Goal: Information Seeking & Learning: Learn about a topic

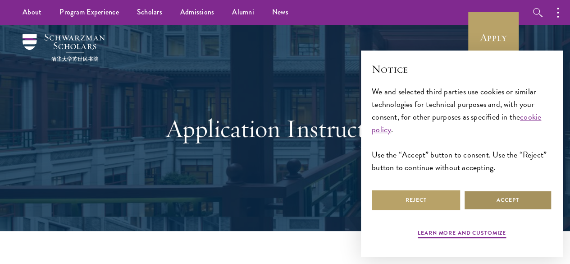
click at [494, 192] on button "Accept" at bounding box center [508, 200] width 88 height 20
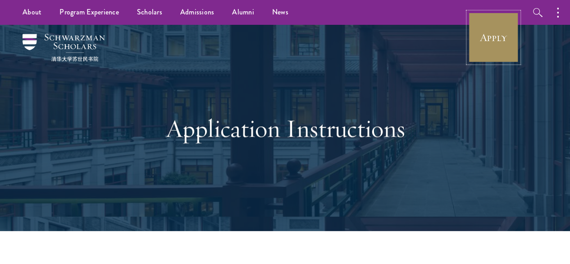
click at [496, 37] on link "Apply" at bounding box center [493, 37] width 50 height 50
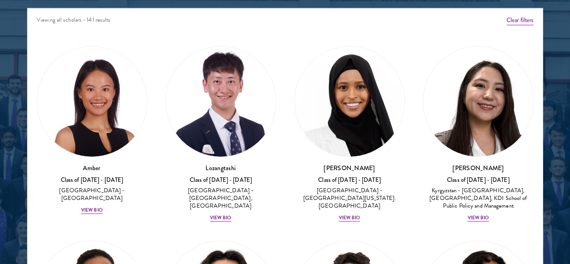
scroll to position [1172, 0]
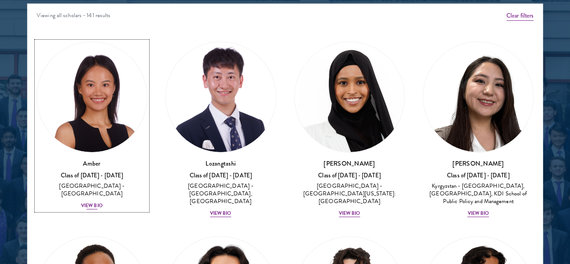
click at [103, 202] on div "View Bio" at bounding box center [92, 205] width 22 height 7
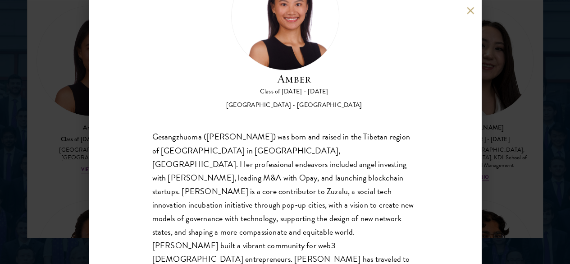
scroll to position [74, 0]
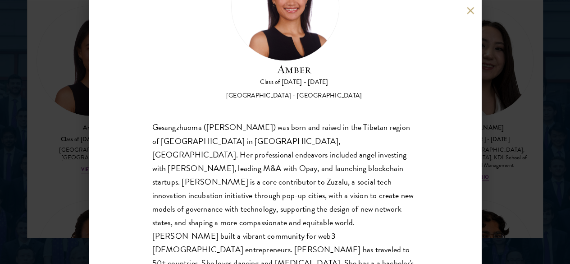
click at [471, 9] on button at bounding box center [471, 11] width 8 height 8
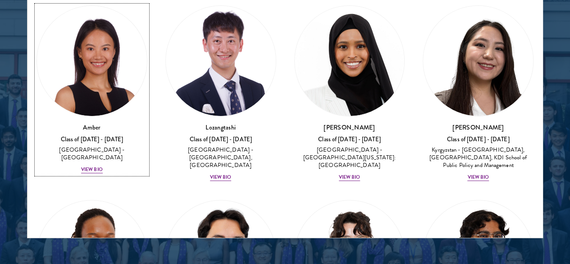
scroll to position [1195, 0]
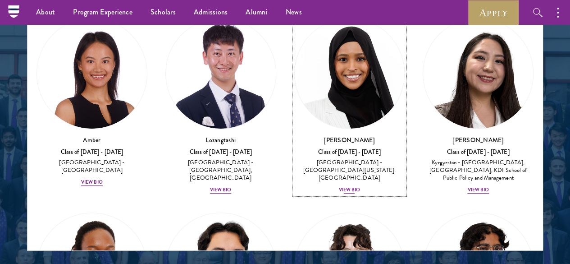
click at [295, 49] on img at bounding box center [350, 73] width 110 height 110
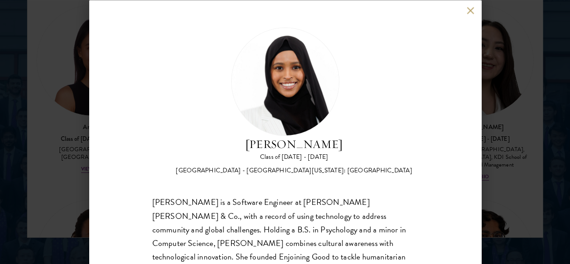
scroll to position [1213, 0]
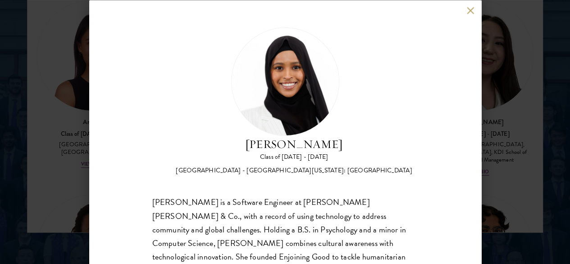
click at [484, 200] on div "[PERSON_NAME] Class of [DATE] - [DATE] [GEOGRAPHIC_DATA] - [GEOGRAPHIC_DATA][US…" at bounding box center [285, 132] width 570 height 264
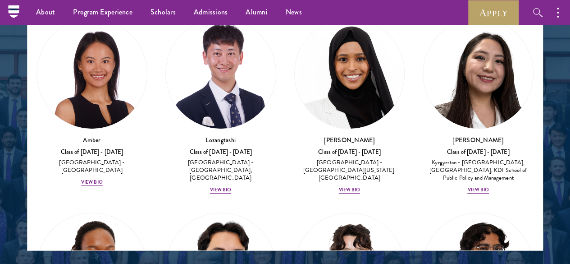
scroll to position [1192, 0]
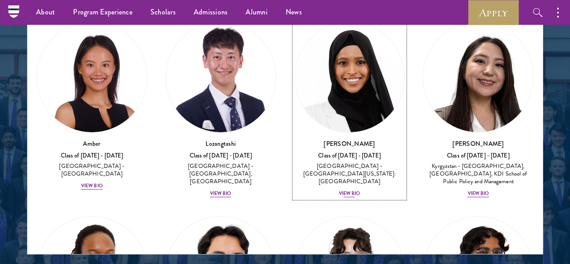
click at [339, 190] on div "View Bio" at bounding box center [350, 193] width 22 height 7
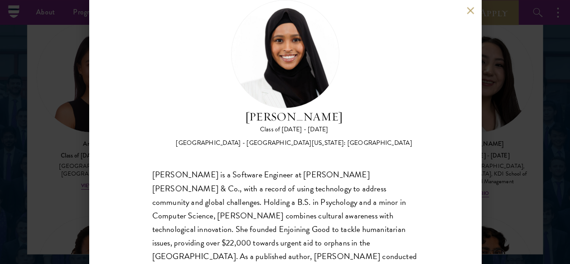
scroll to position [53, 0]
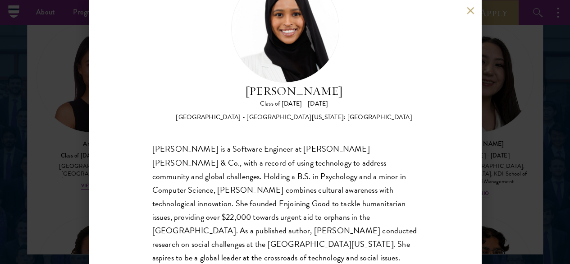
click at [471, 7] on button at bounding box center [471, 11] width 8 height 8
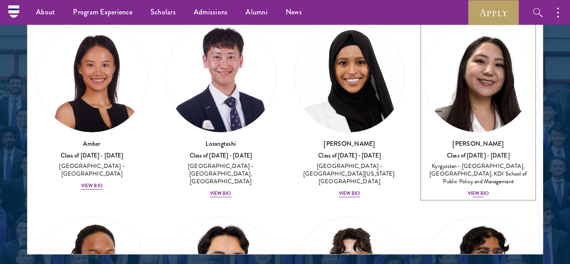
click at [423, 63] on img at bounding box center [478, 77] width 110 height 110
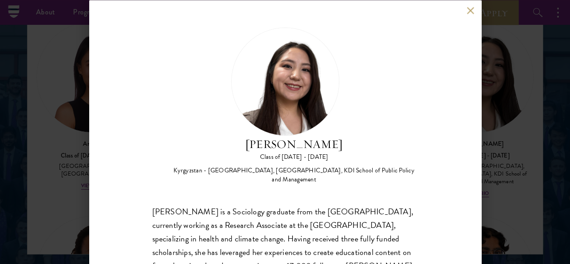
click at [469, 11] on button at bounding box center [471, 11] width 8 height 8
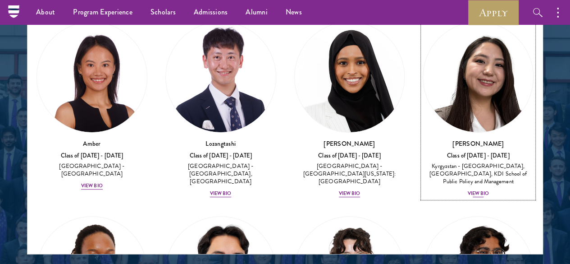
click at [423, 152] on div "Class of [DATE] - [DATE]" at bounding box center [478, 156] width 111 height 8
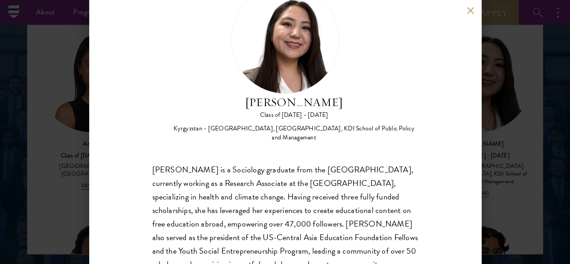
scroll to position [49, 0]
